Goal: Task Accomplishment & Management: Manage account settings

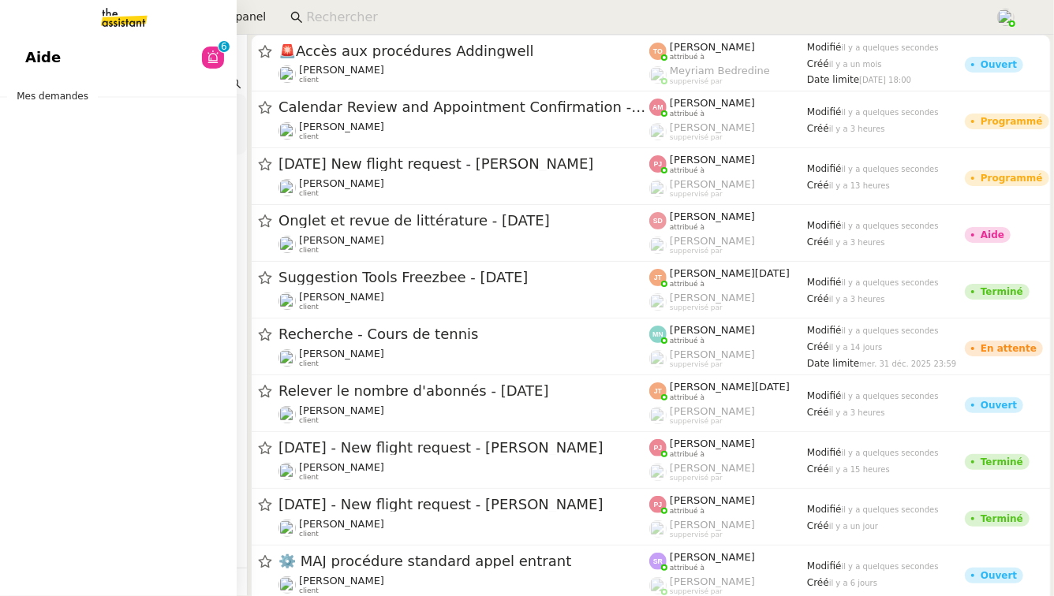
click at [133, 39] on div "Aide 0 1 2 3 4 5 6 7 8 9 Mes demandes" at bounding box center [118, 316] width 237 height 562
click at [133, 52] on link "Aide 0 1 2 3 4 5 6 7 8 9" at bounding box center [118, 57] width 237 height 36
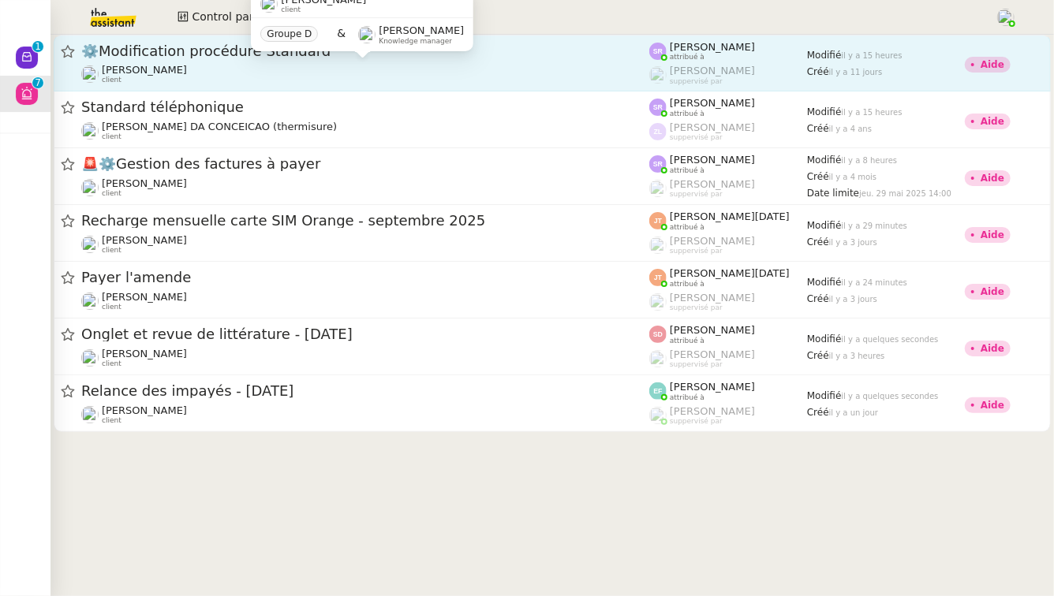
click at [364, 77] on div "[PERSON_NAME] client" at bounding box center [365, 74] width 568 height 21
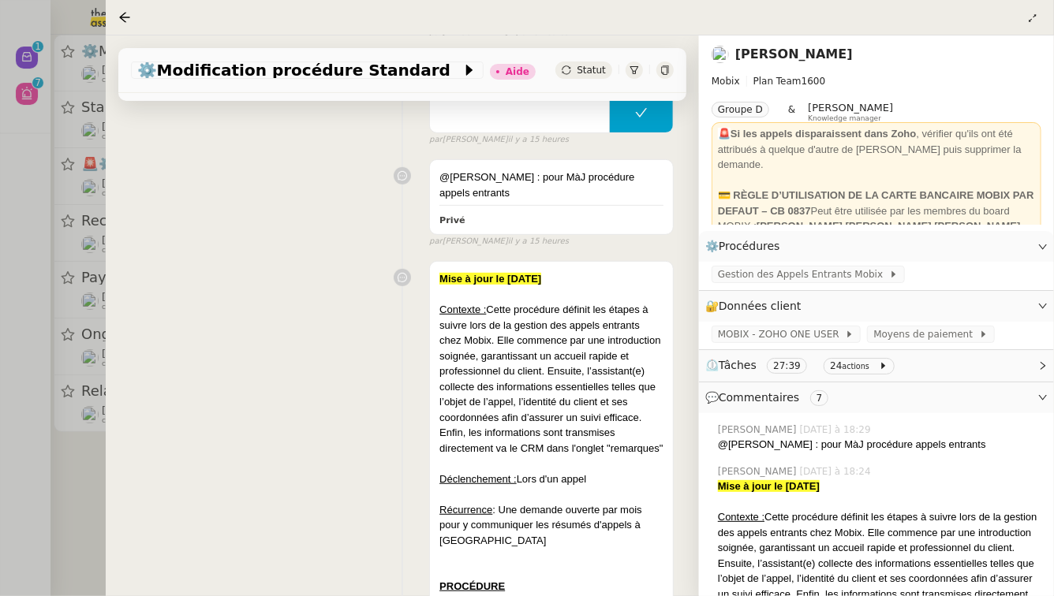
scroll to position [302, 0]
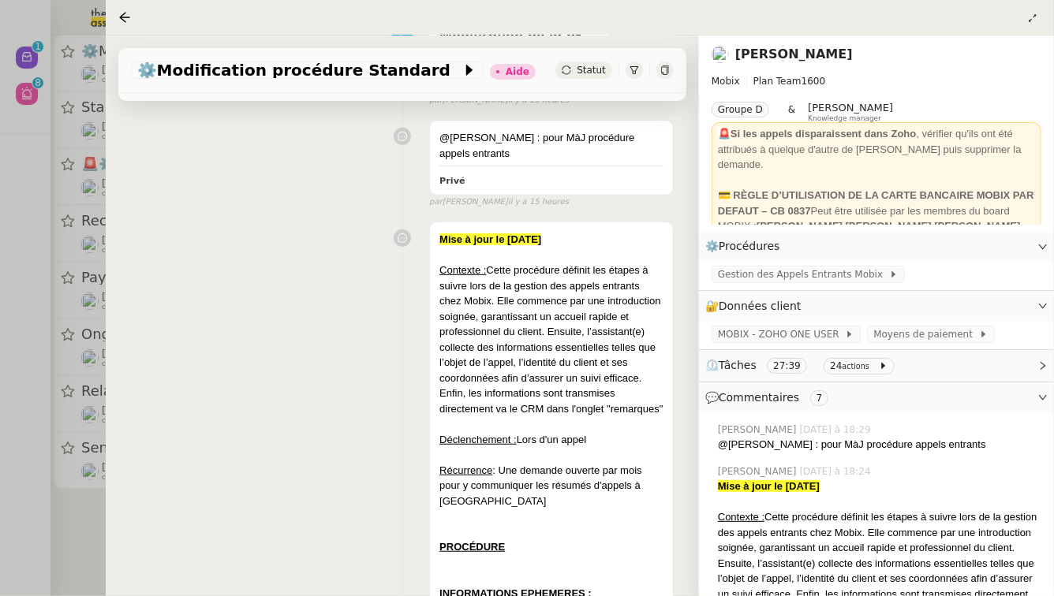
click at [0, 336] on div at bounding box center [527, 298] width 1054 height 596
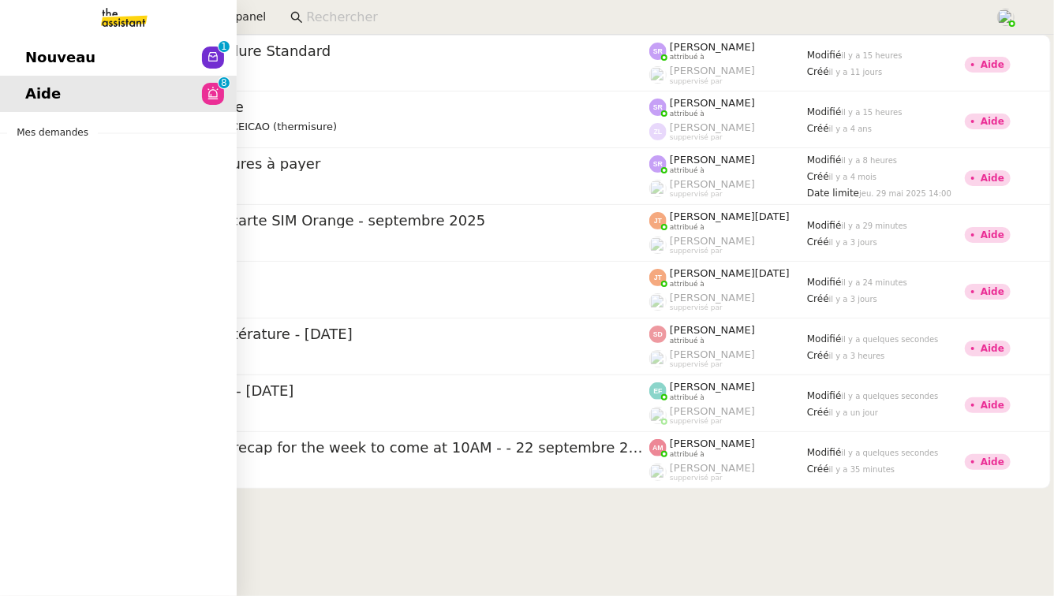
click at [31, 54] on span "Nouveau" at bounding box center [60, 58] width 70 height 24
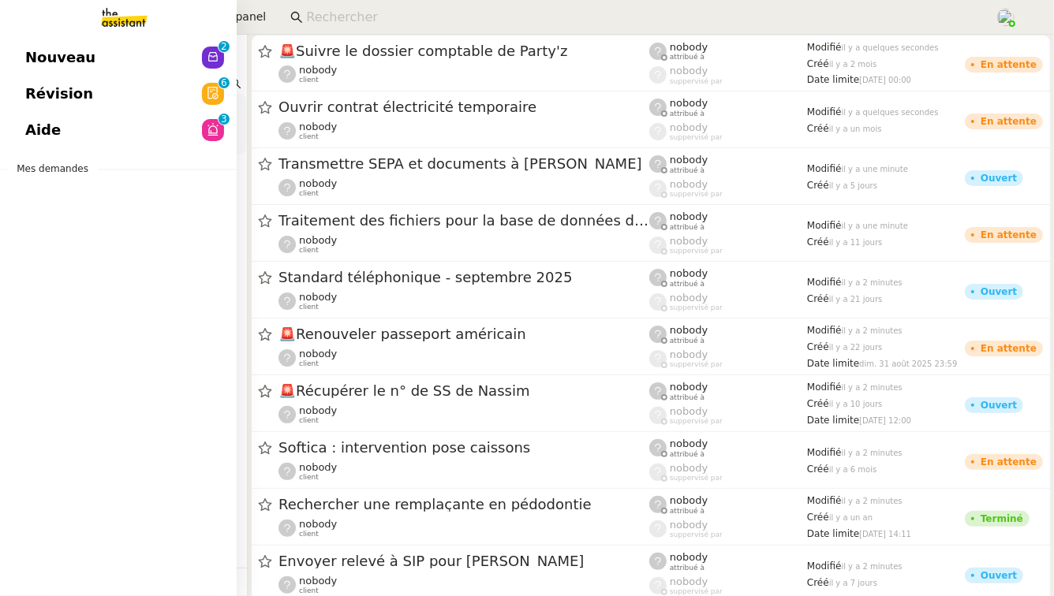
click at [43, 52] on span "Nouveau" at bounding box center [60, 58] width 70 height 24
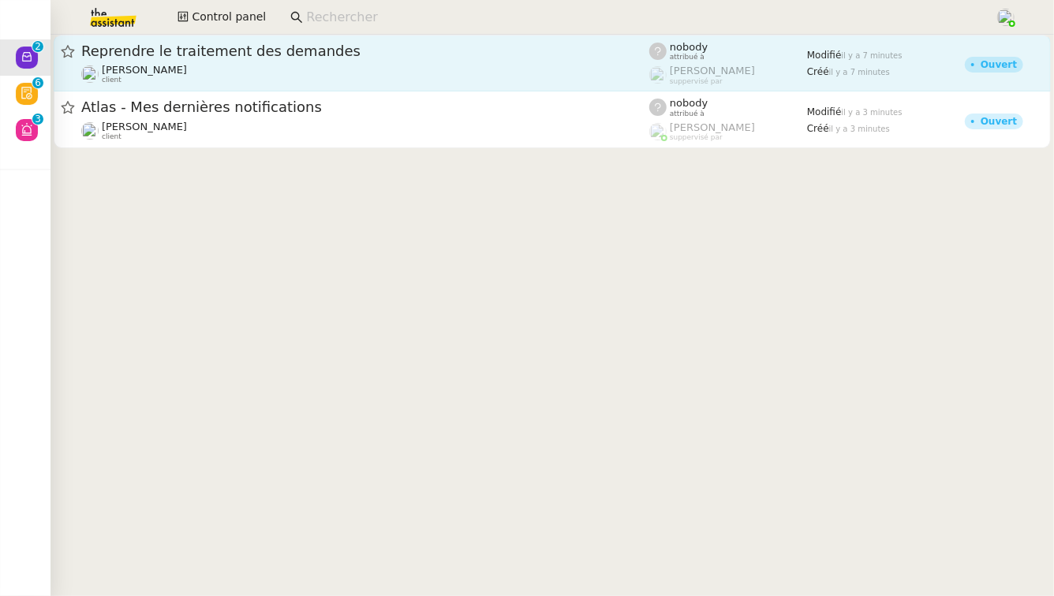
click at [369, 45] on span "Reprendre le traitement des demandes" at bounding box center [365, 51] width 568 height 14
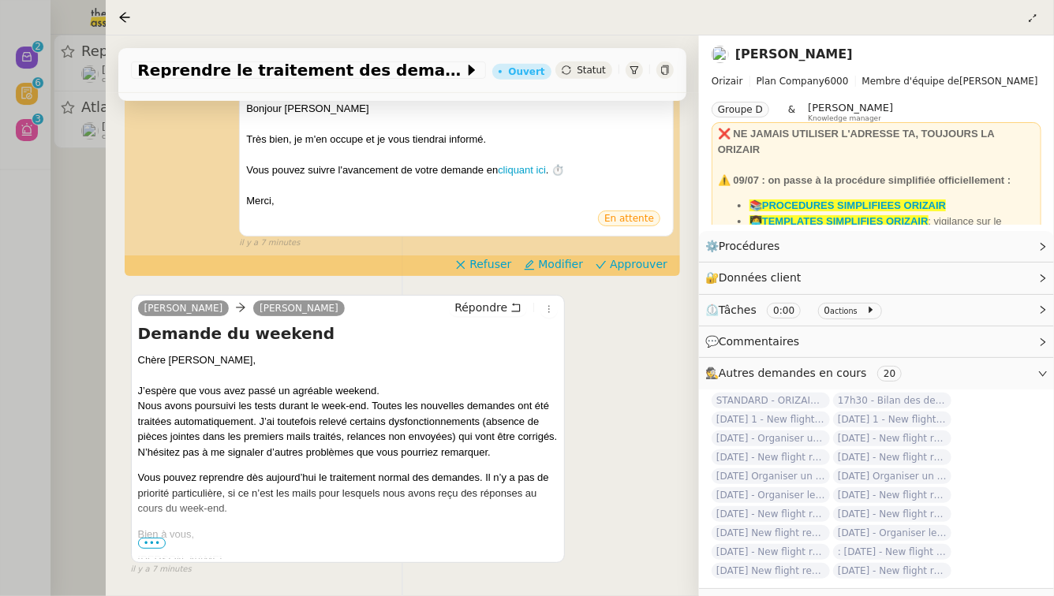
scroll to position [378, 0]
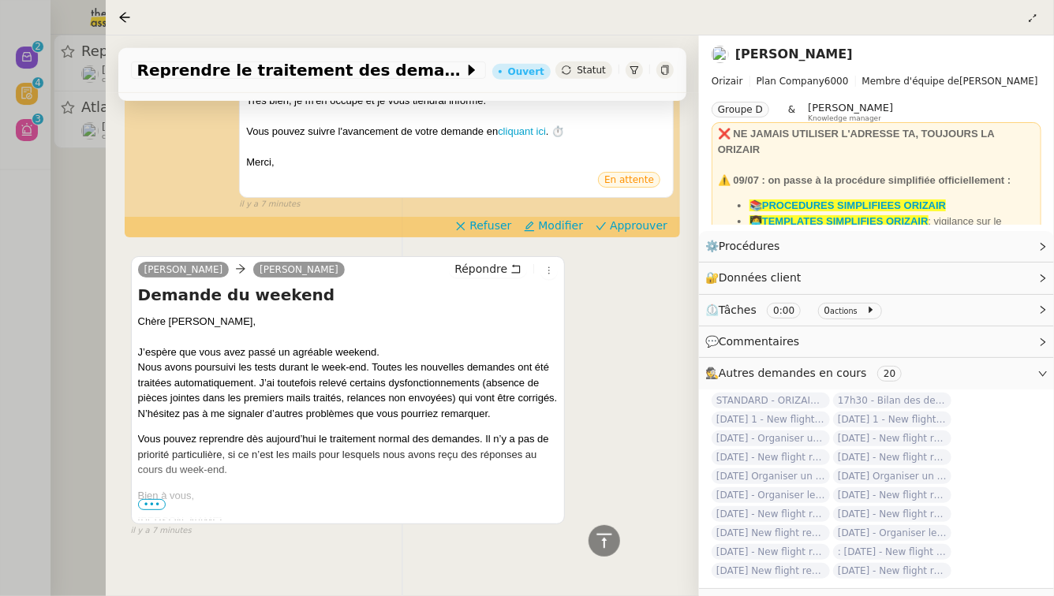
click at [0, 300] on div at bounding box center [527, 298] width 1054 height 596
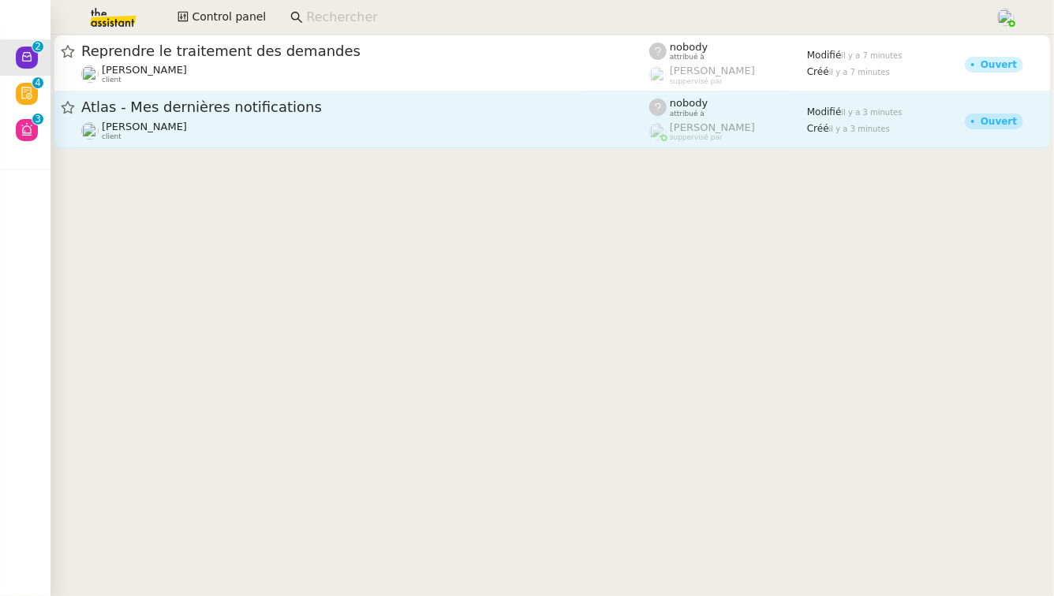
click at [129, 114] on span "Atlas - Mes dernières notifications" at bounding box center [365, 107] width 568 height 14
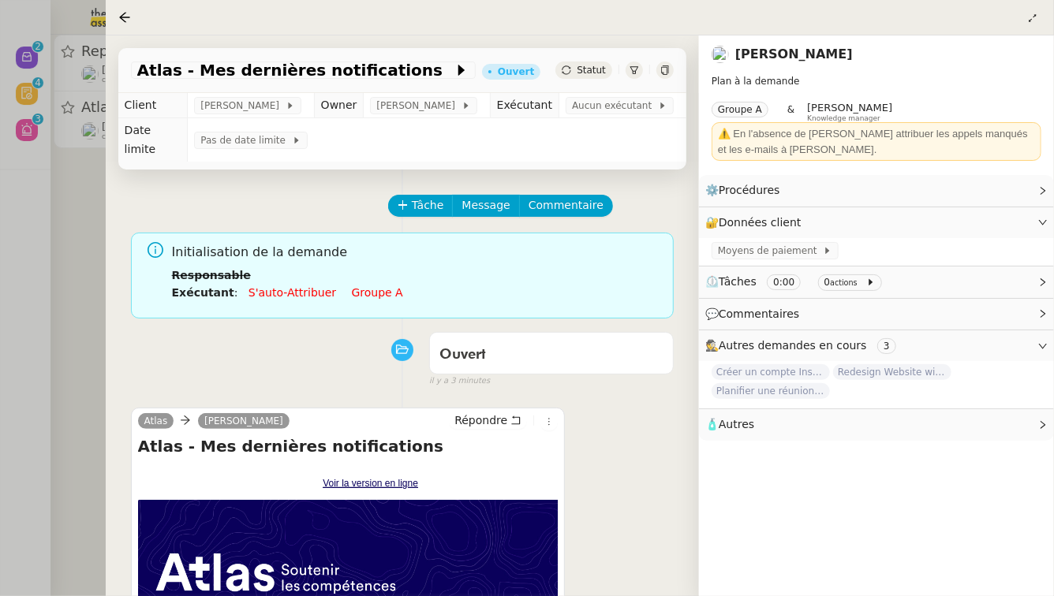
click at [0, 237] on div at bounding box center [527, 298] width 1054 height 596
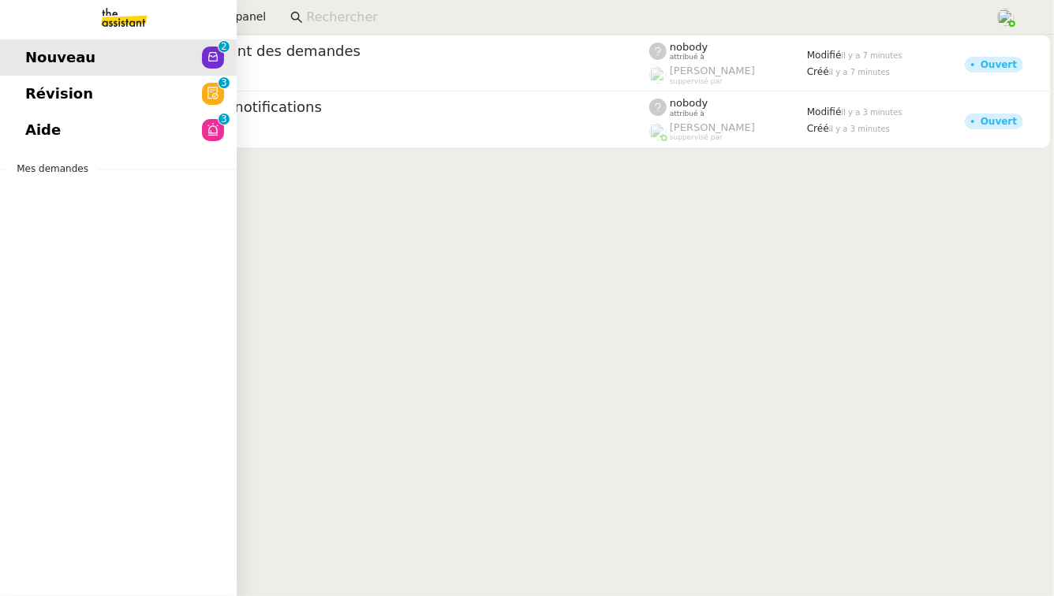
click at [36, 103] on span "Révision" at bounding box center [59, 94] width 68 height 24
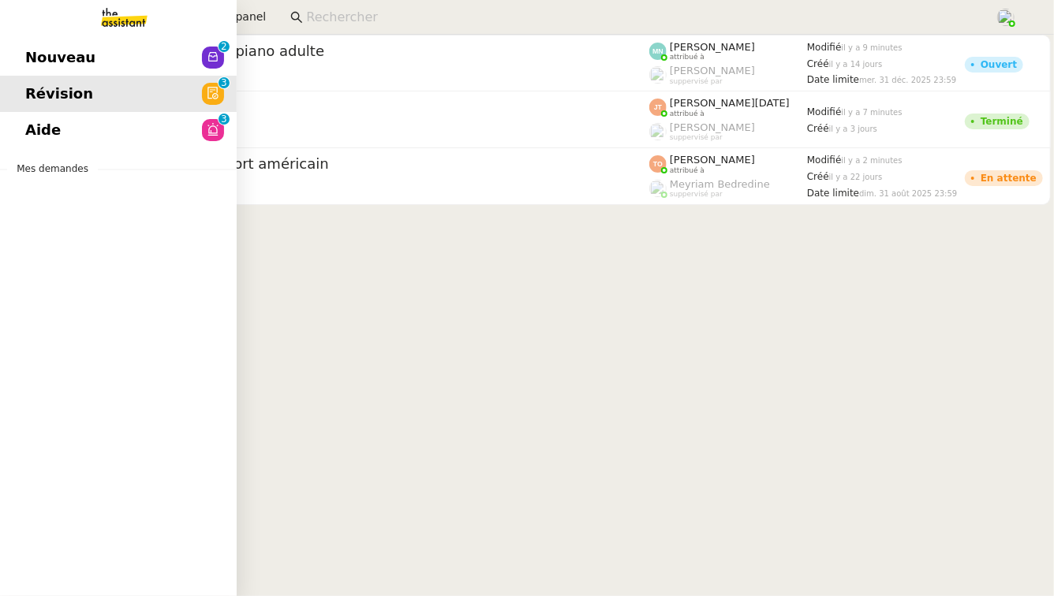
click at [32, 138] on span "Aide" at bounding box center [42, 130] width 35 height 24
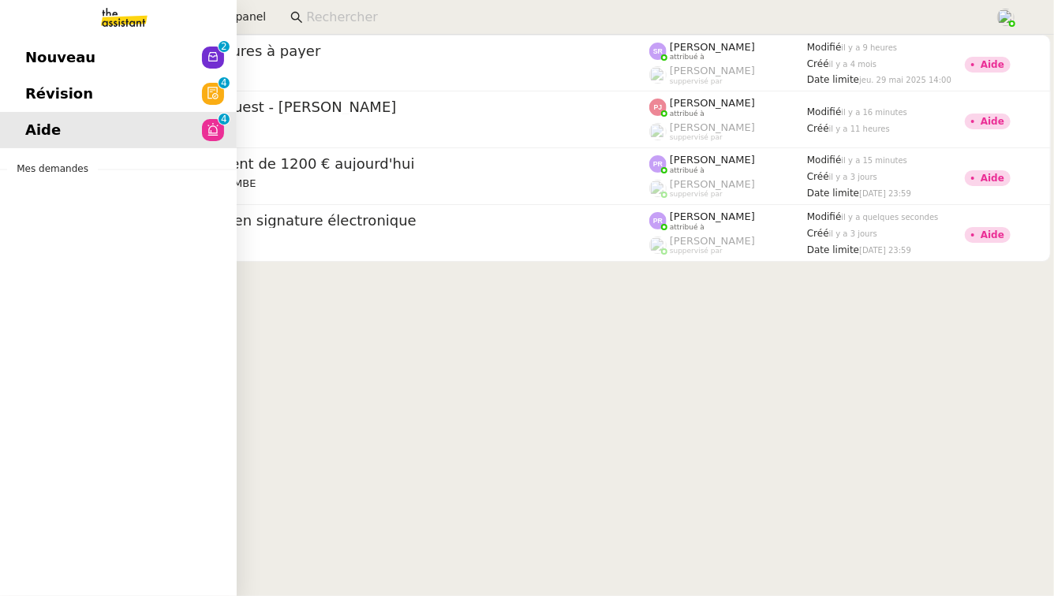
click at [28, 97] on span "Révision" at bounding box center [59, 94] width 68 height 24
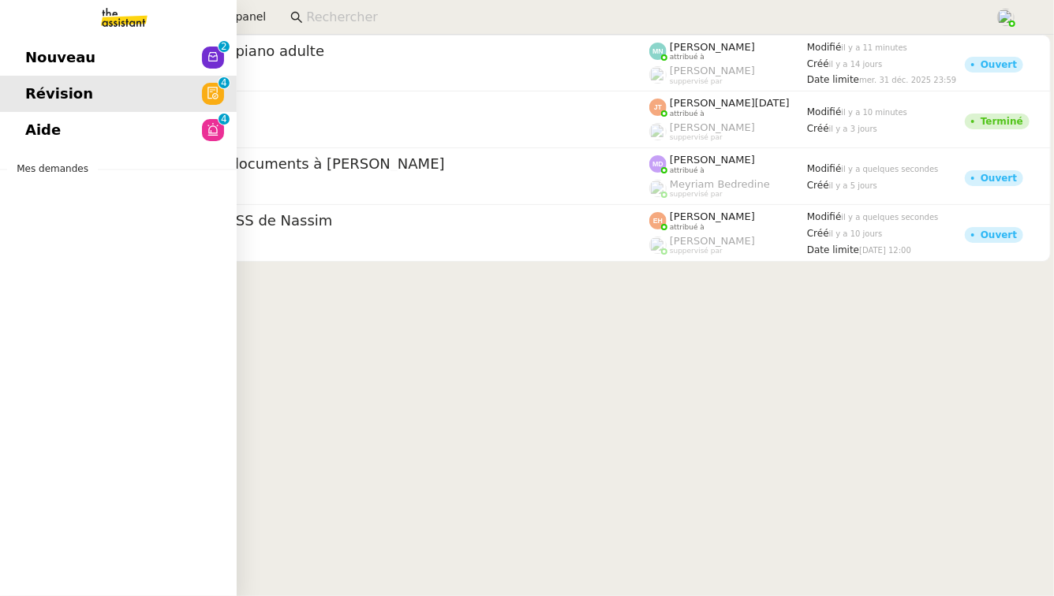
click at [85, 76] on link "Révision 0 1 2 3 4 5 6 7 8 9" at bounding box center [118, 94] width 237 height 36
click at [91, 58] on link "Nouveau 0 1 2 3 4 5 6 7 8 9" at bounding box center [118, 57] width 237 height 36
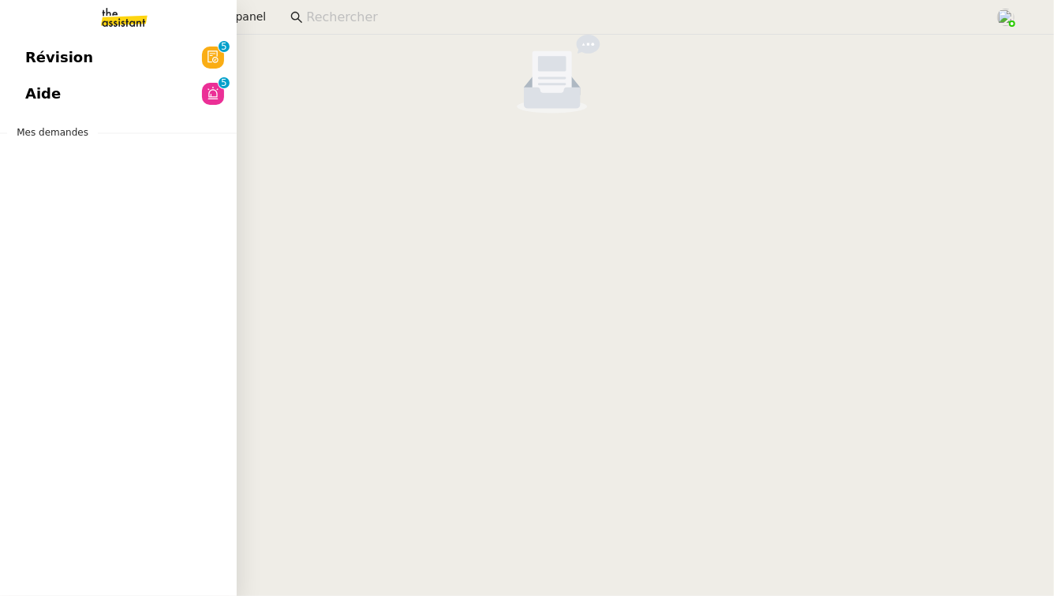
click at [110, 92] on link "Aide 0 1 2 3 4 5 6 7 8 9" at bounding box center [118, 94] width 237 height 36
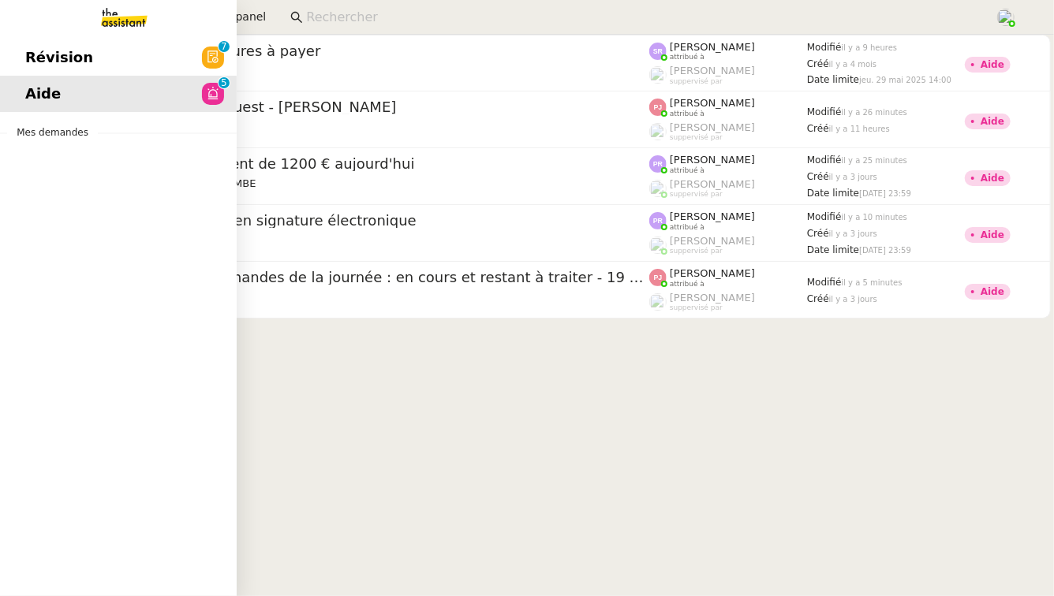
click at [47, 62] on span "Révision" at bounding box center [59, 58] width 68 height 24
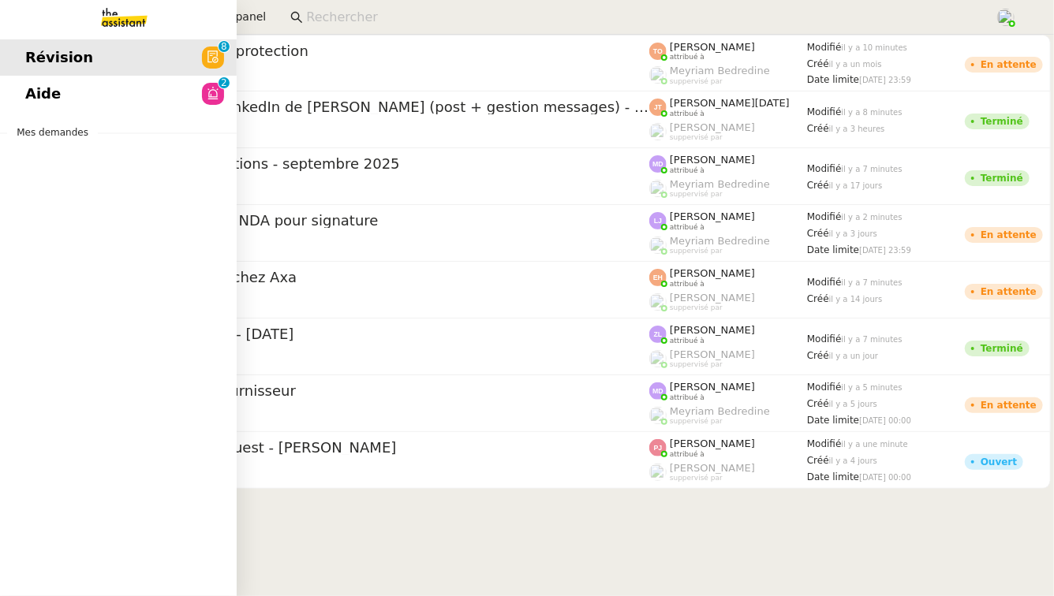
click at [35, 101] on span "Aide" at bounding box center [42, 94] width 35 height 24
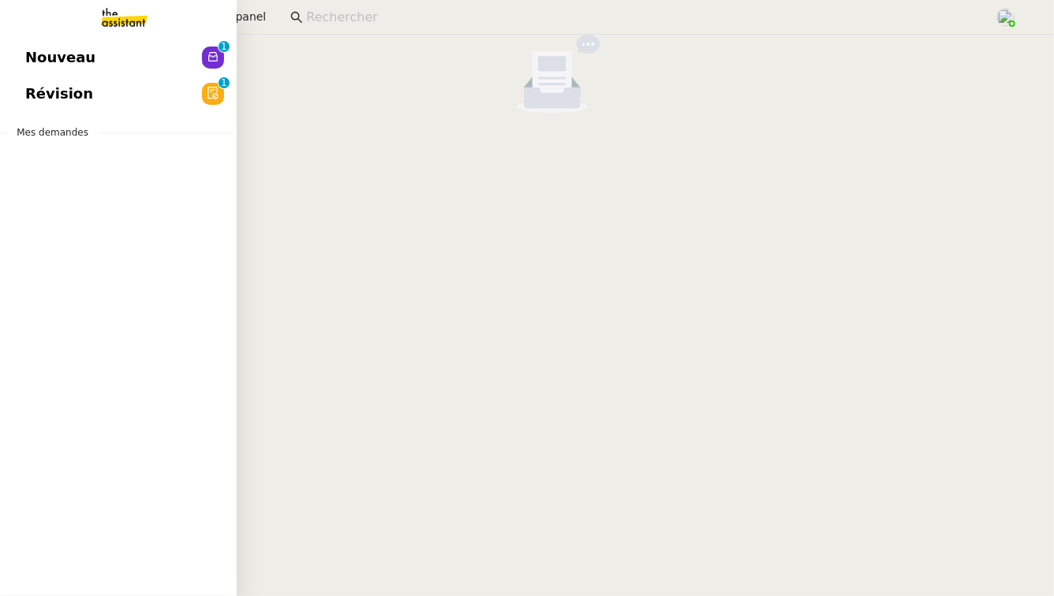
click at [68, 50] on span "Nouveau" at bounding box center [60, 58] width 70 height 24
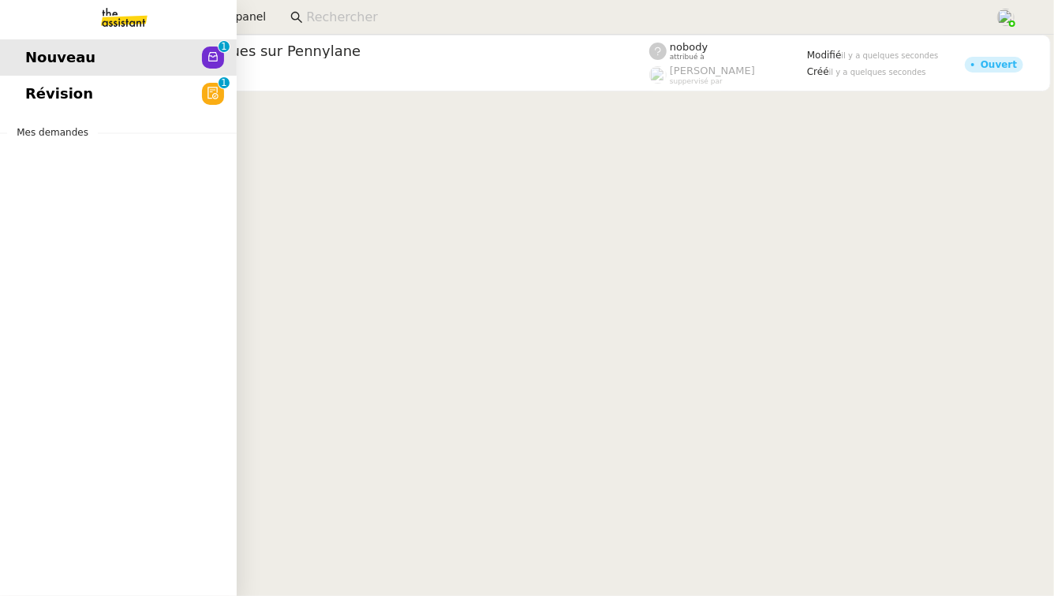
click at [190, 94] on link "Révision 0 1 2 3 4 5 6 7 8 9" at bounding box center [118, 94] width 237 height 36
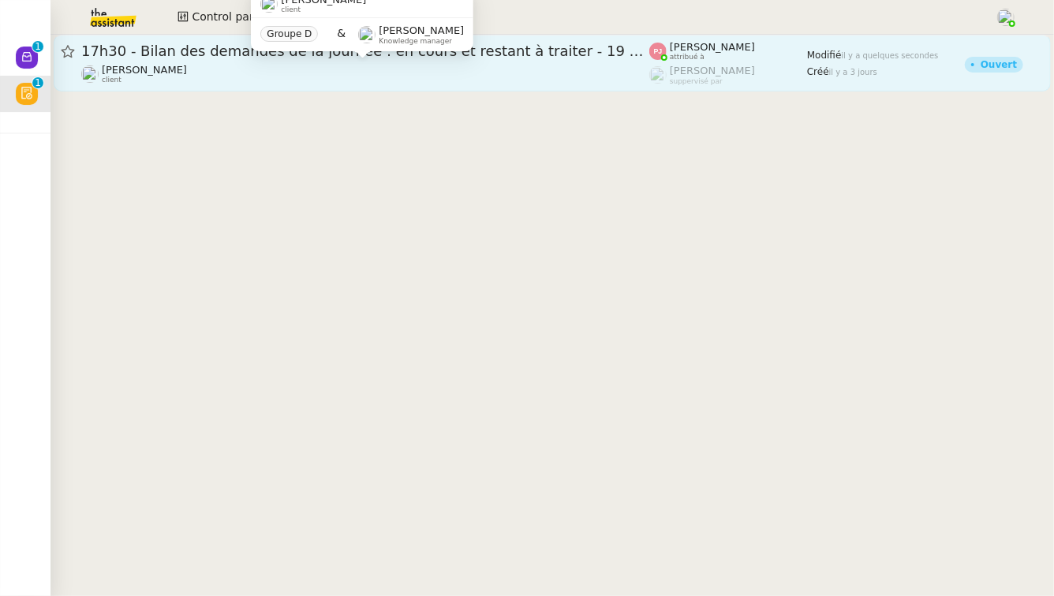
click at [390, 67] on div "Louis Frei client" at bounding box center [365, 74] width 568 height 21
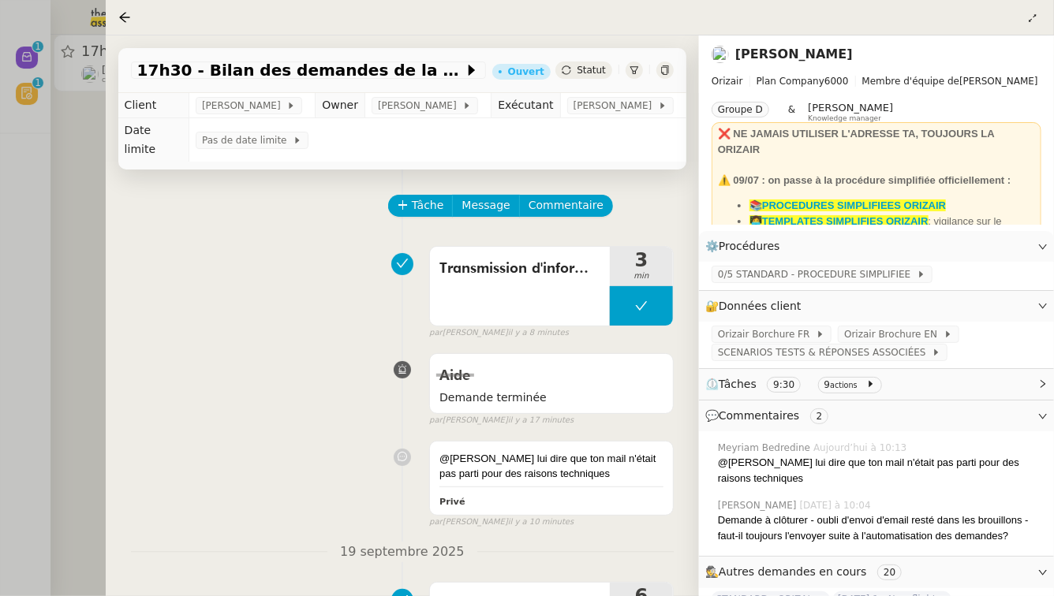
click at [85, 186] on div at bounding box center [527, 298] width 1054 height 596
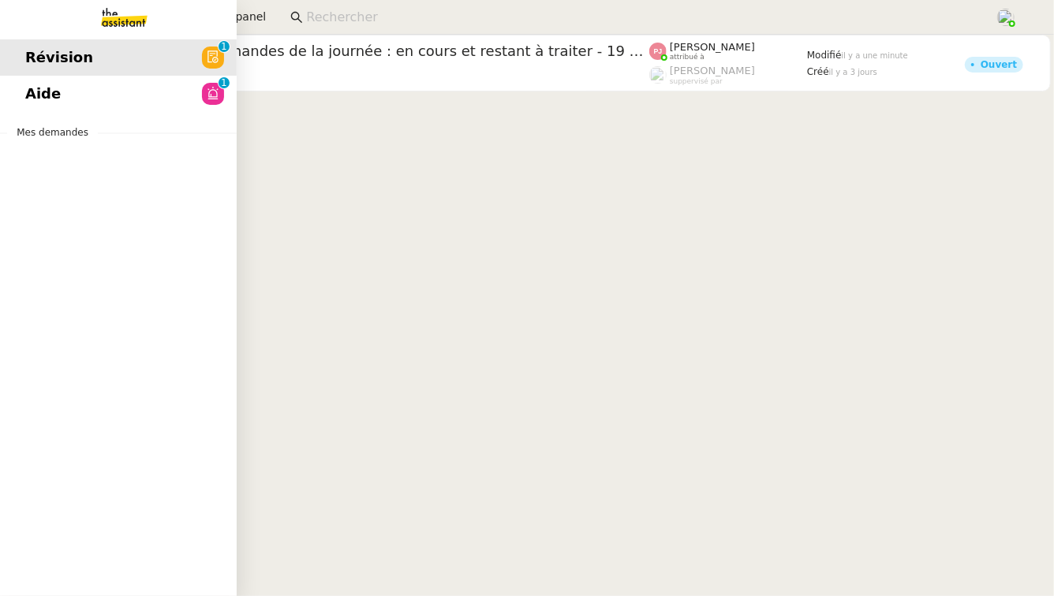
click at [63, 78] on link "Aide 0 1 2 3 4 5 6 7 8 9" at bounding box center [118, 94] width 237 height 36
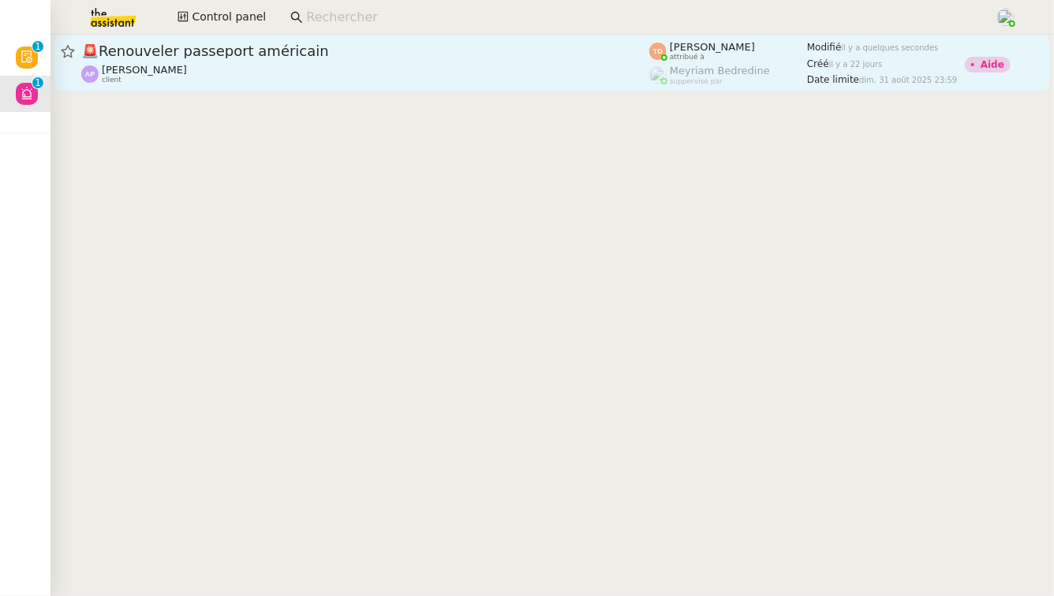
click at [288, 62] on div "🚨 Renouveler passeport américain Ashley Poniatowski client" at bounding box center [365, 63] width 568 height 43
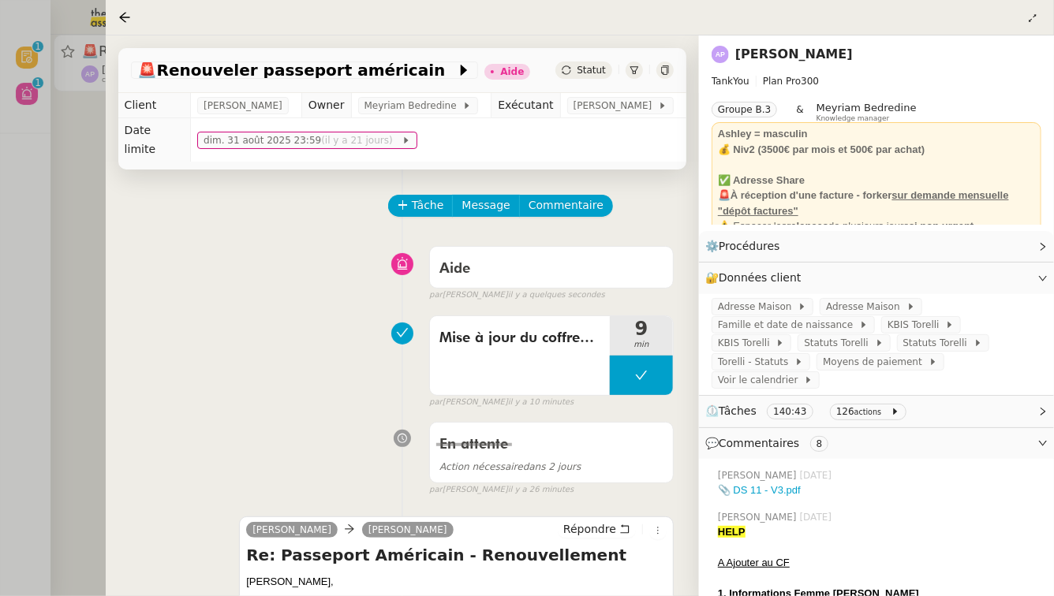
click at [74, 193] on div at bounding box center [527, 298] width 1054 height 596
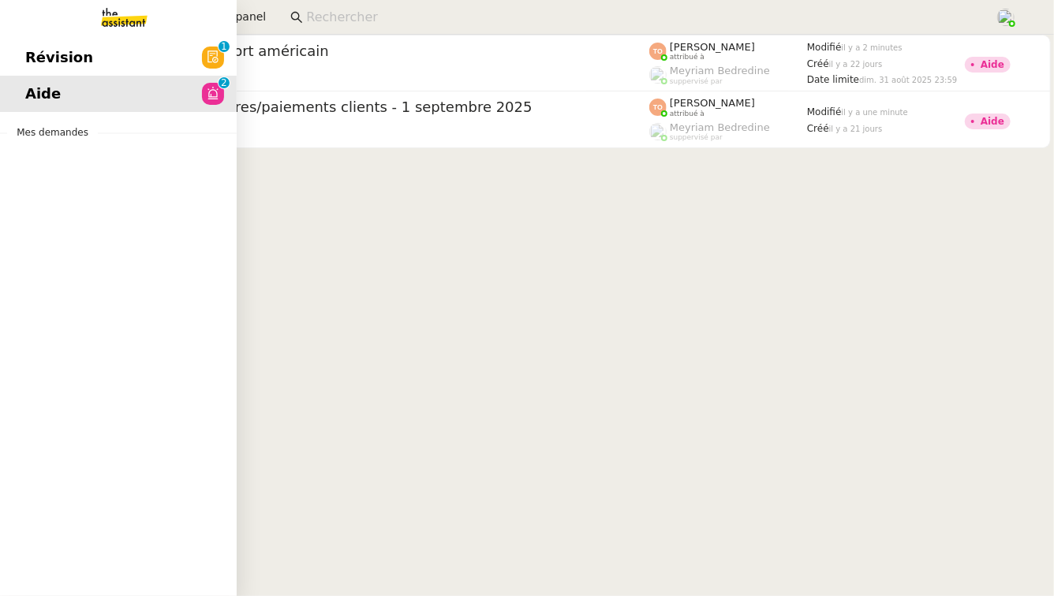
click at [76, 61] on span "Révision" at bounding box center [59, 58] width 68 height 24
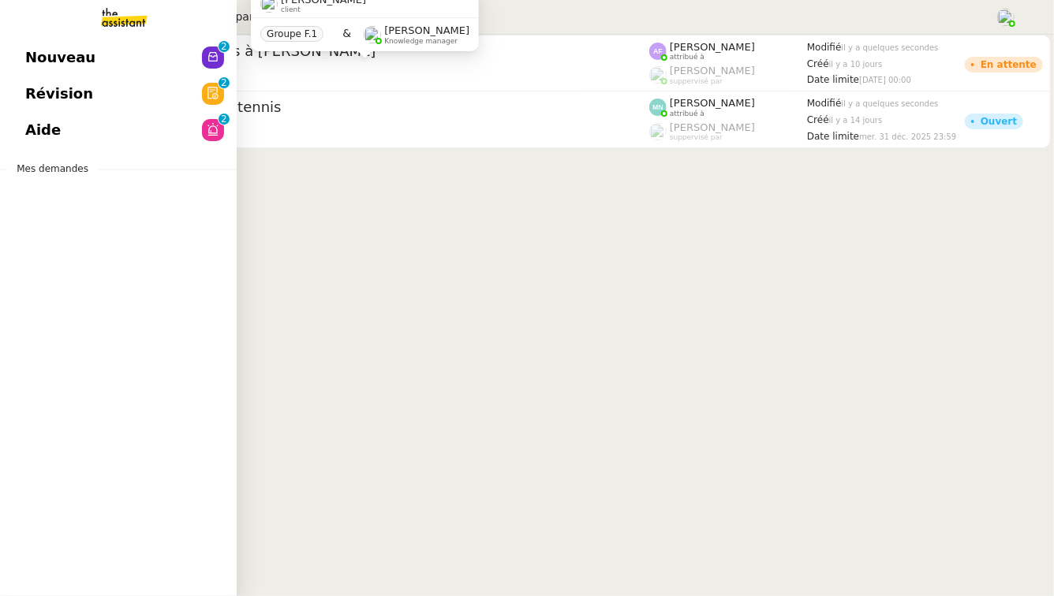
click at [41, 110] on link "Révision 0 1 2 3 4 5 6 7 8 9" at bounding box center [118, 94] width 237 height 36
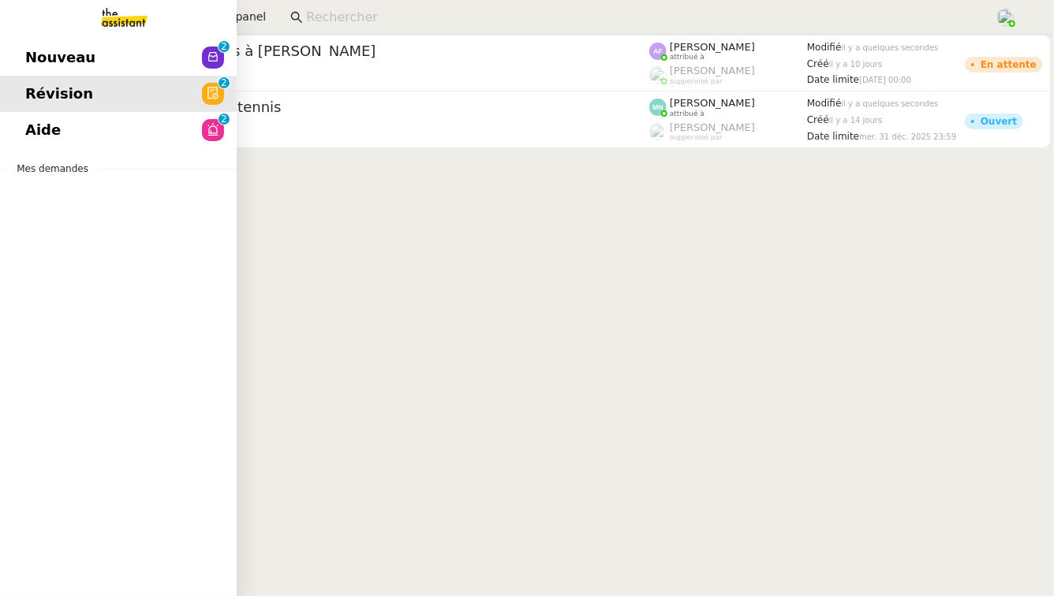
click at [50, 50] on span "Nouveau" at bounding box center [60, 58] width 70 height 24
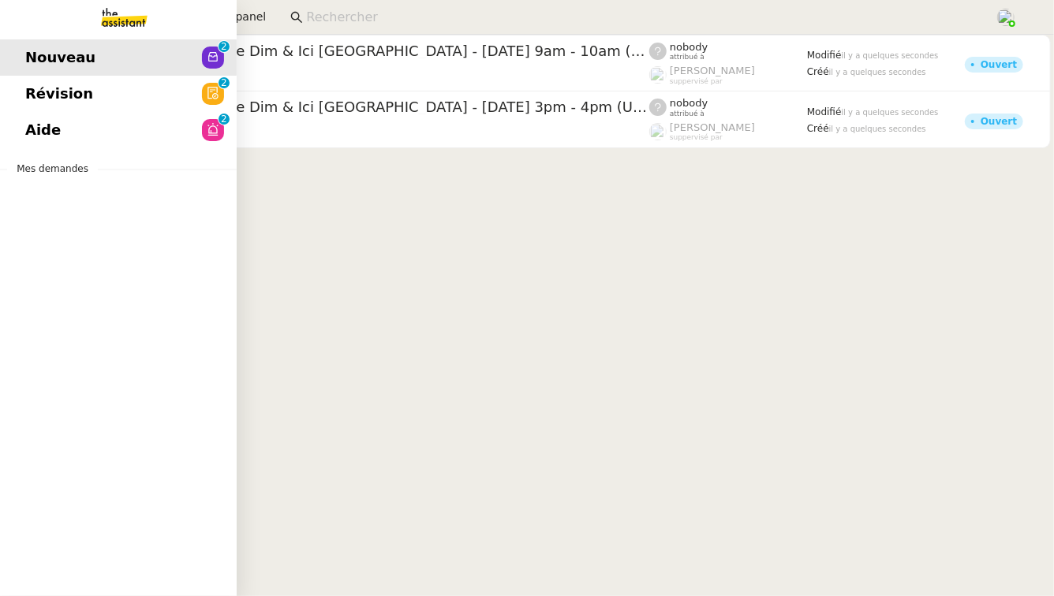
click at [6, 135] on link "Aide 0 1 2 3 4 5 6 7 8 9" at bounding box center [118, 130] width 237 height 36
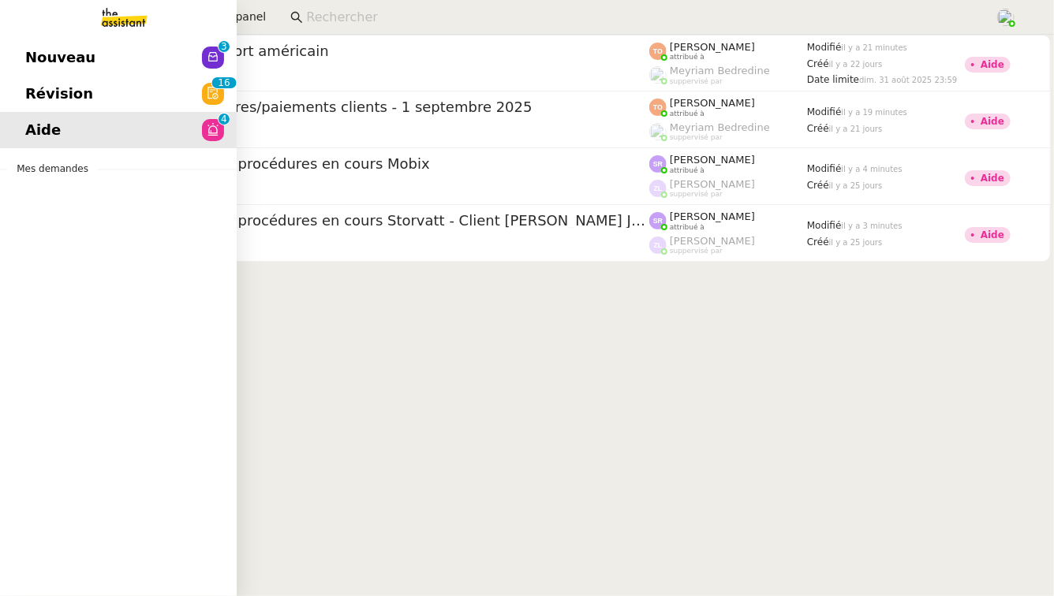
click at [75, 113] on link "Aide 0 1 2 3 4 5 6 7 8 9" at bounding box center [118, 130] width 237 height 36
click at [54, 103] on span "Révision" at bounding box center [59, 94] width 68 height 24
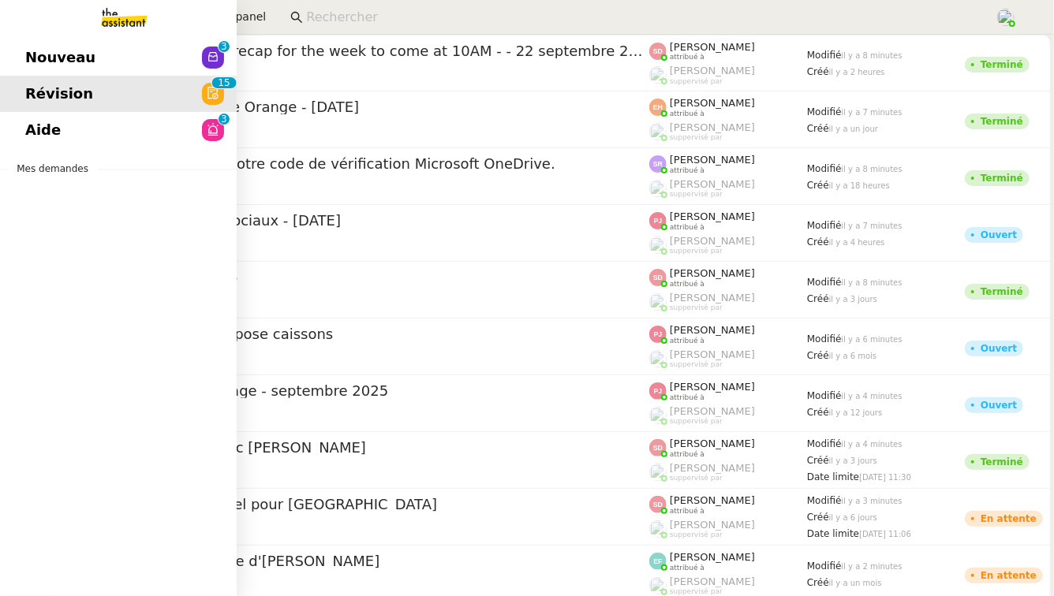
click at [58, 52] on span "Nouveau" at bounding box center [60, 58] width 70 height 24
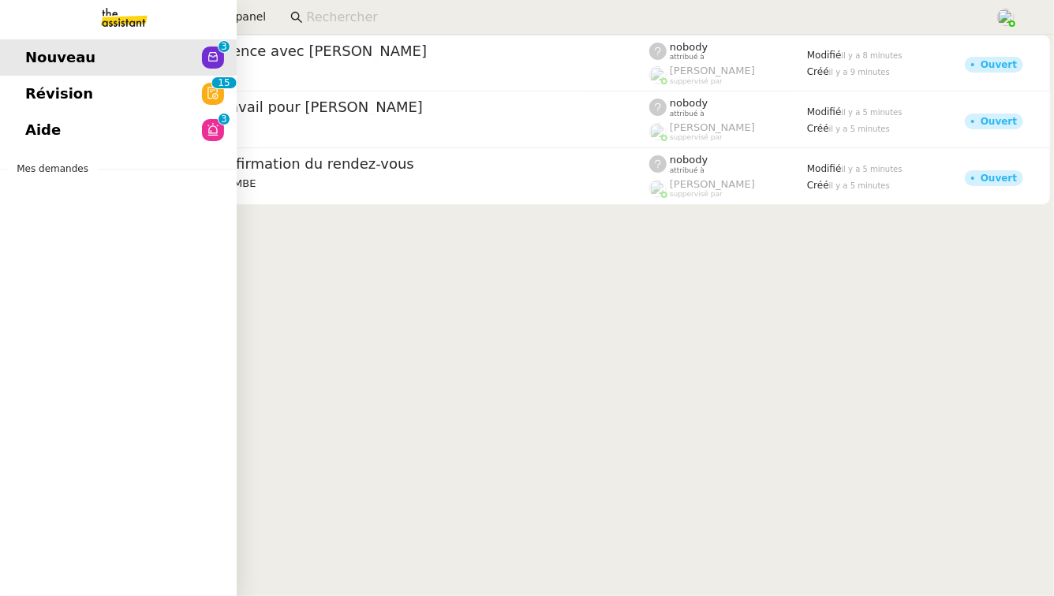
click at [33, 95] on span "Révision" at bounding box center [59, 94] width 68 height 24
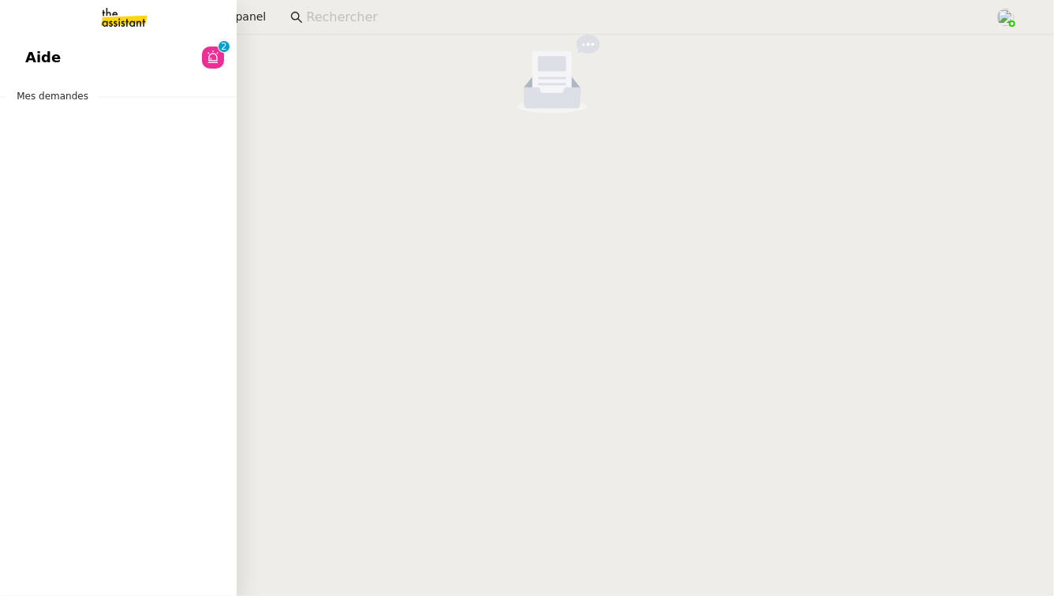
click at [102, 64] on link "Aide 0 1 2 3 4 5 6 7 8 9" at bounding box center [118, 57] width 237 height 36
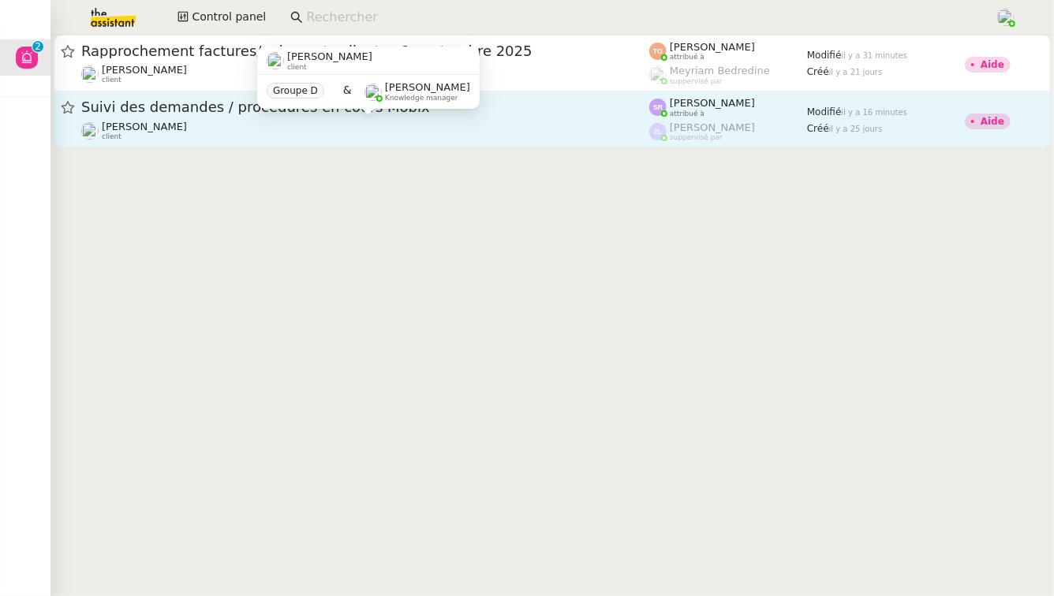
click at [302, 130] on div "[PERSON_NAME] client" at bounding box center [365, 131] width 568 height 21
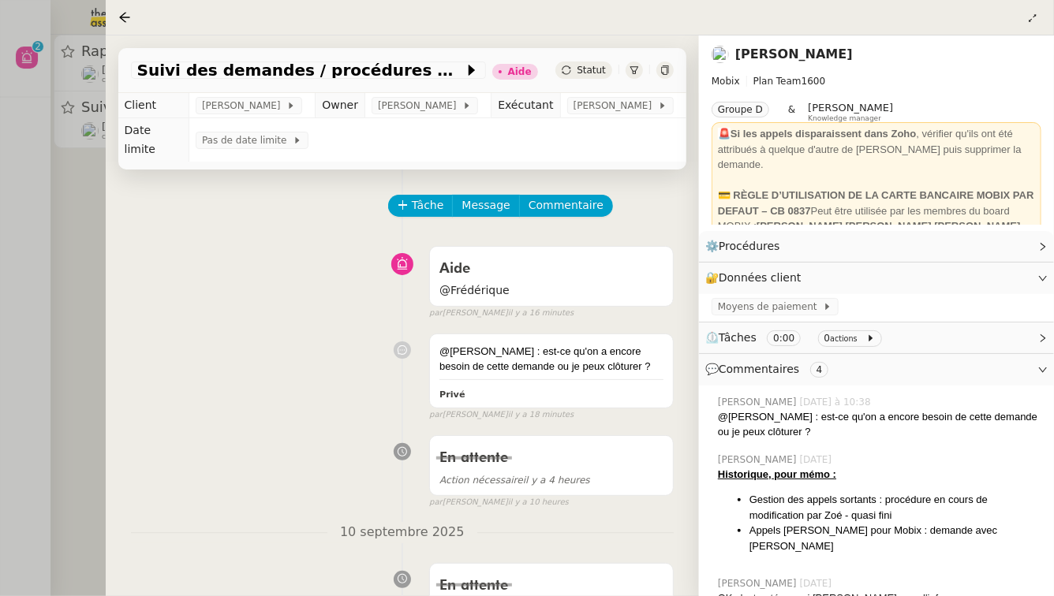
click at [85, 304] on div at bounding box center [527, 298] width 1054 height 596
